Goal: Use online tool/utility: Use online tool/utility

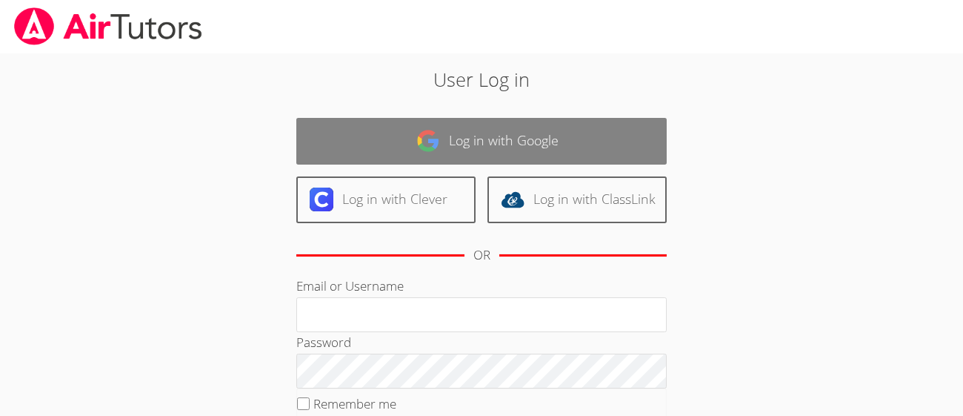
click at [299, 141] on link "Log in with Google" at bounding box center [481, 141] width 370 height 47
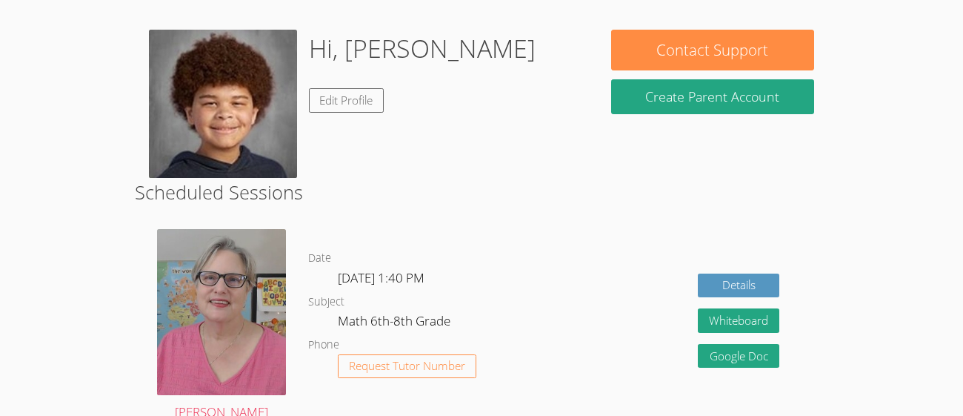
scroll to position [229, 0]
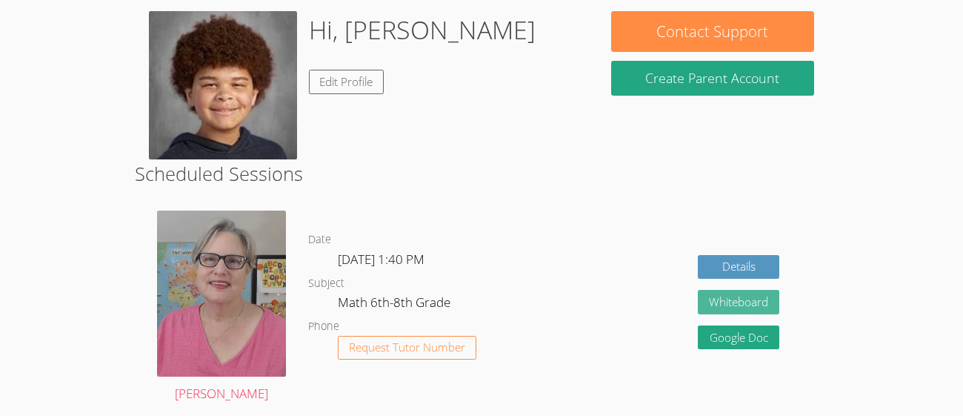
click at [730, 303] on button "Whiteboard" at bounding box center [738, 302] width 81 height 24
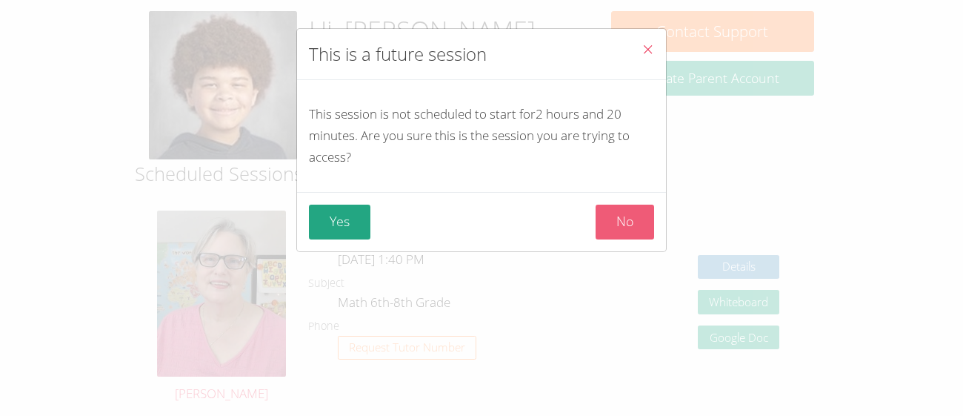
click at [618, 219] on button "No" at bounding box center [625, 221] width 59 height 35
